Goal: Task Accomplishment & Management: Use online tool/utility

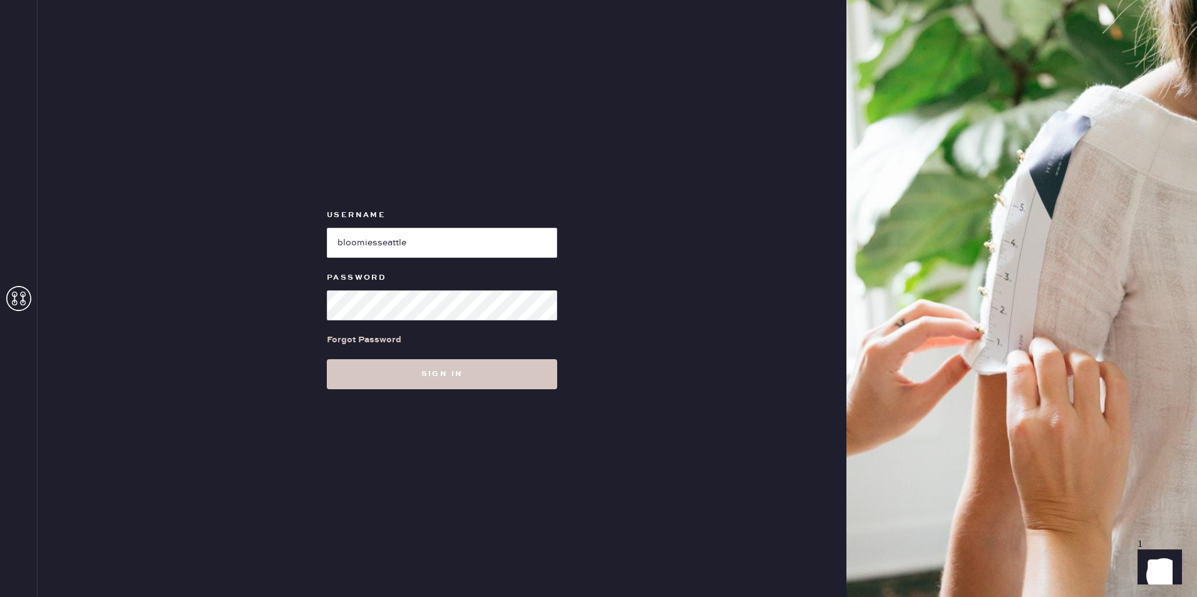
type input "bloomiesseattle"
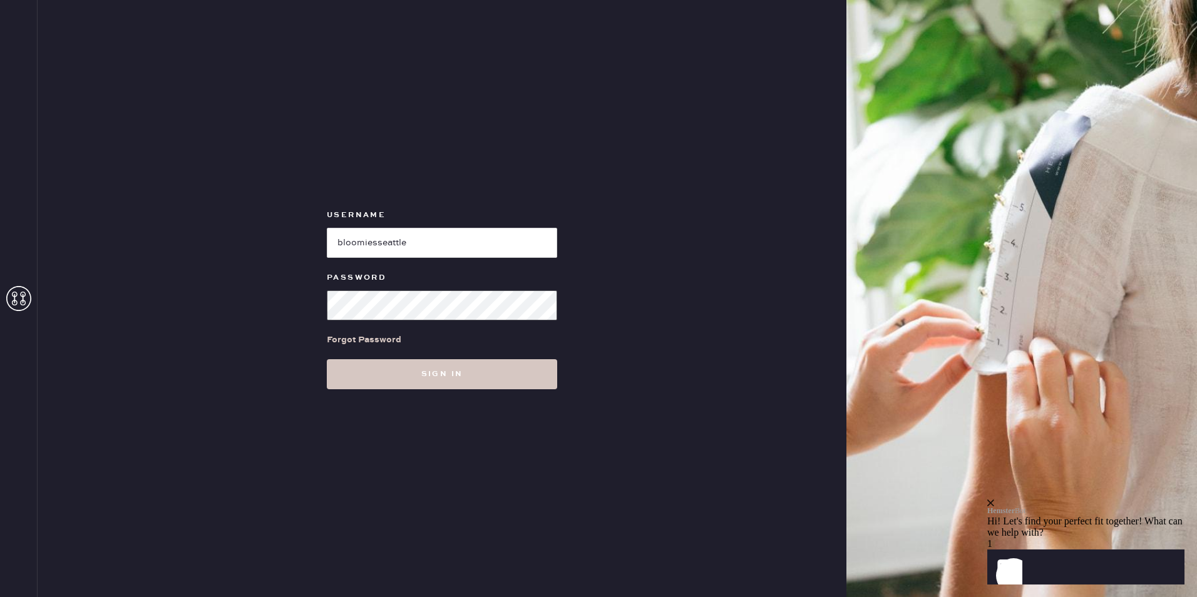
click at [327, 359] on button "Sign in" at bounding box center [442, 374] width 230 height 30
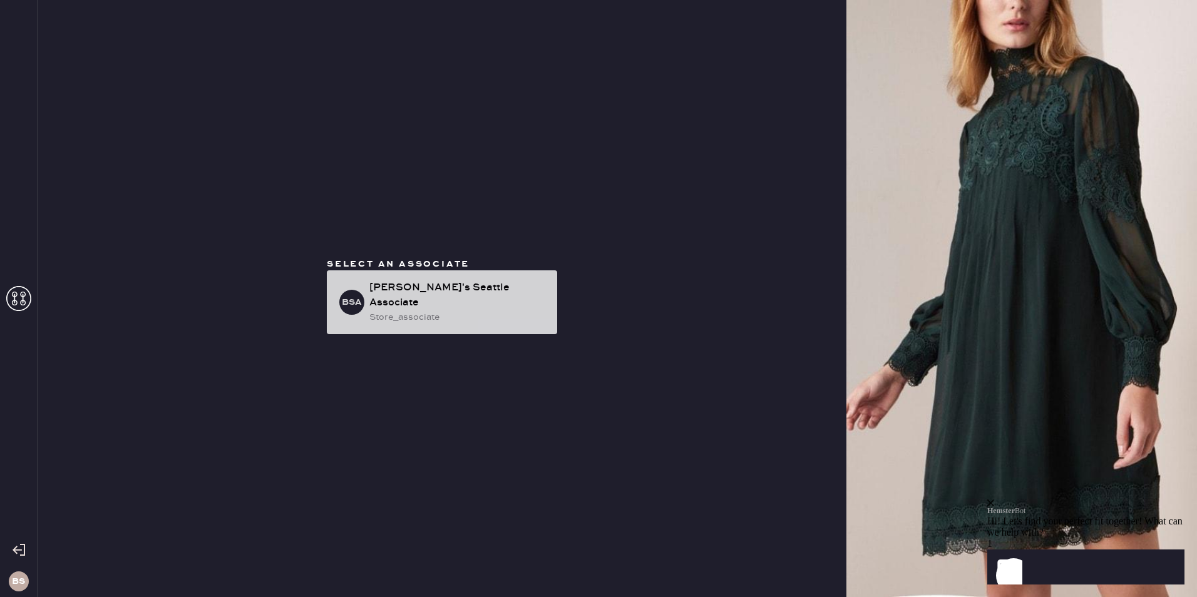
click at [418, 291] on div "[PERSON_NAME]'s Seattle Associate" at bounding box center [459, 296] width 178 height 30
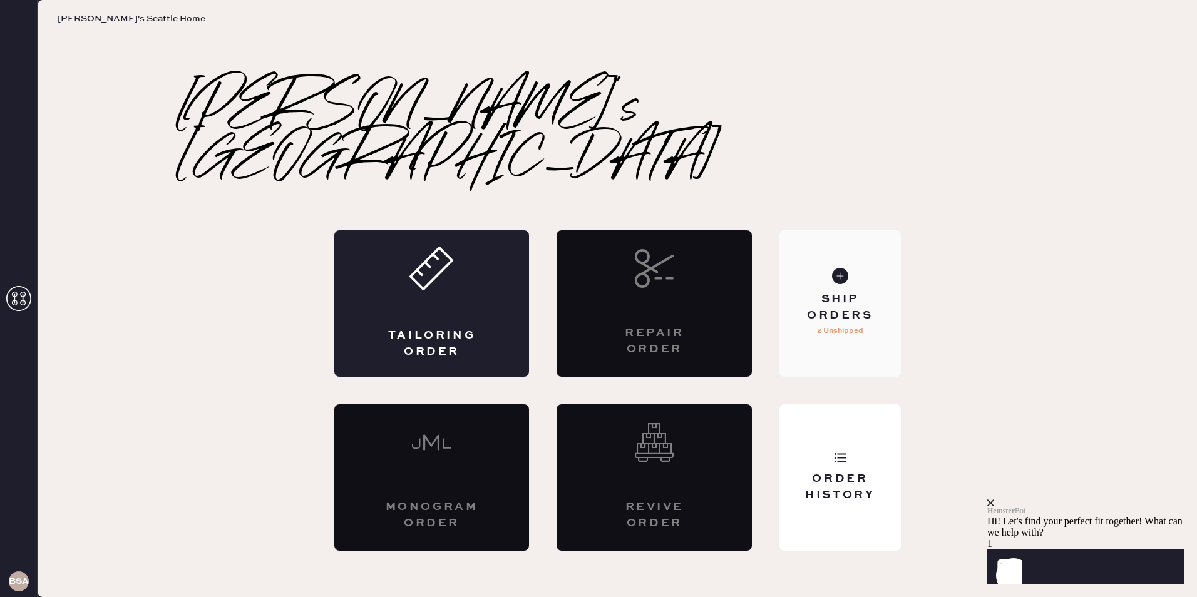
click at [859, 247] on div "Ship Orders 2 Unshipped" at bounding box center [840, 303] width 121 height 147
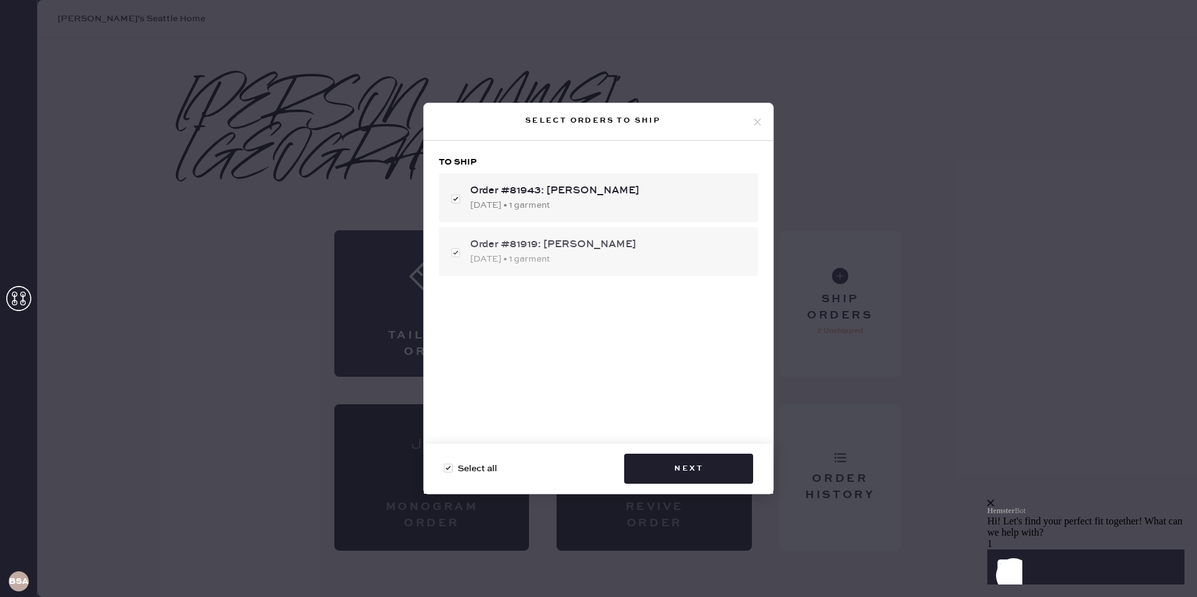
click at [513, 250] on div "Order #81919: [PERSON_NAME]" at bounding box center [609, 244] width 278 height 15
checkbox input "false"
click at [681, 467] on button "Next" at bounding box center [688, 469] width 129 height 30
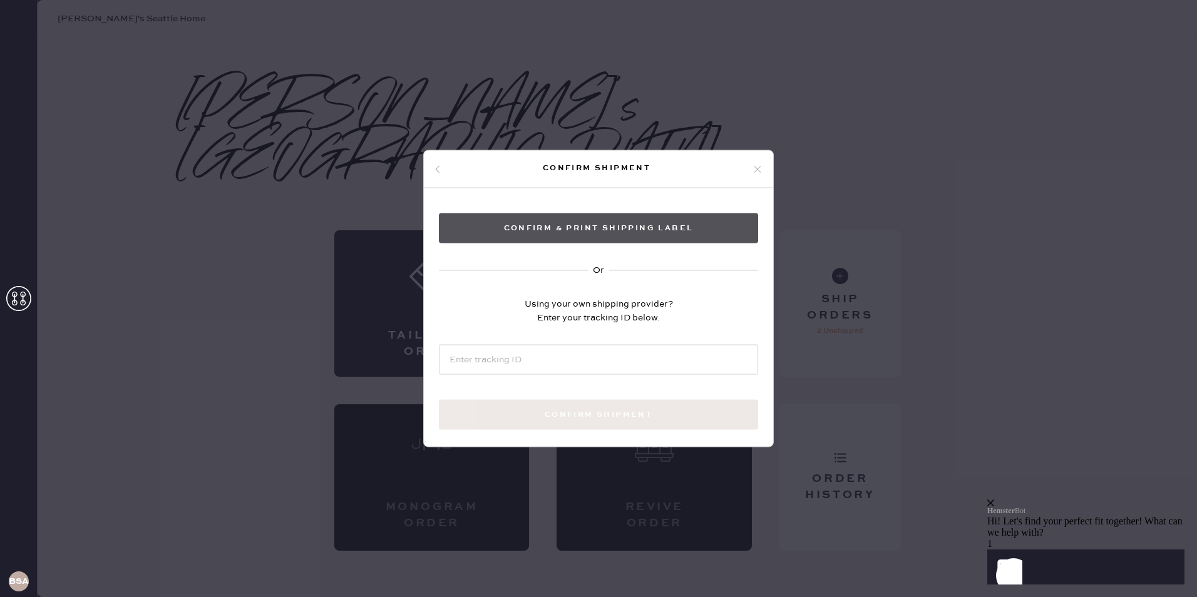
click at [645, 224] on button "Confirm & Print shipping label" at bounding box center [598, 229] width 319 height 30
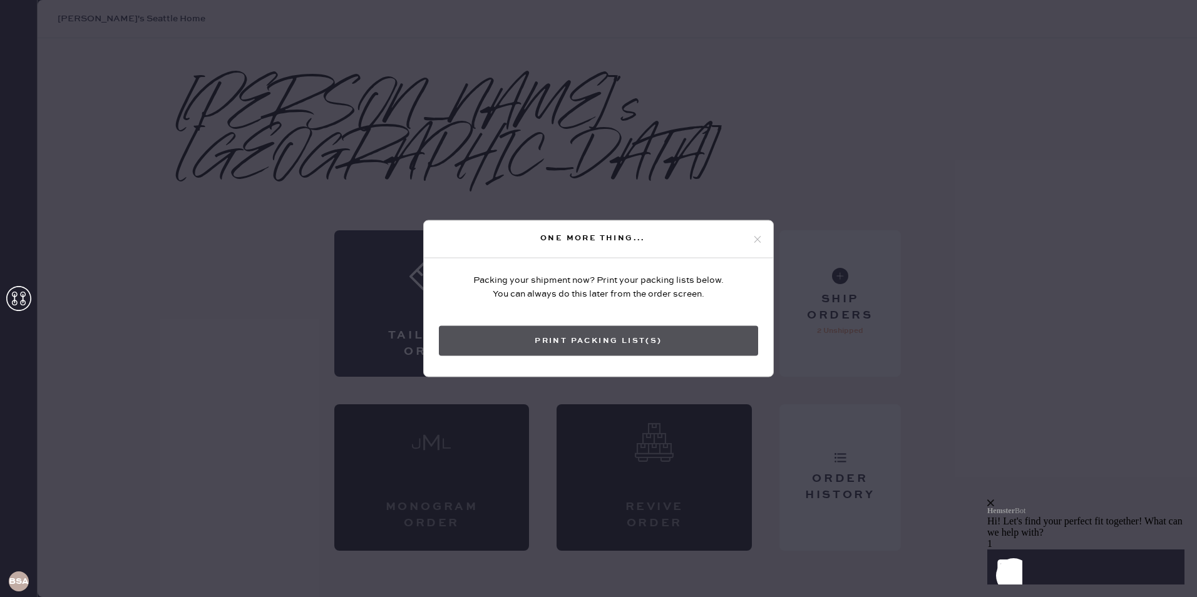
click at [577, 338] on button "Print Packing List(s)" at bounding box center [598, 341] width 319 height 30
